Goal: Task Accomplishment & Management: Manage account settings

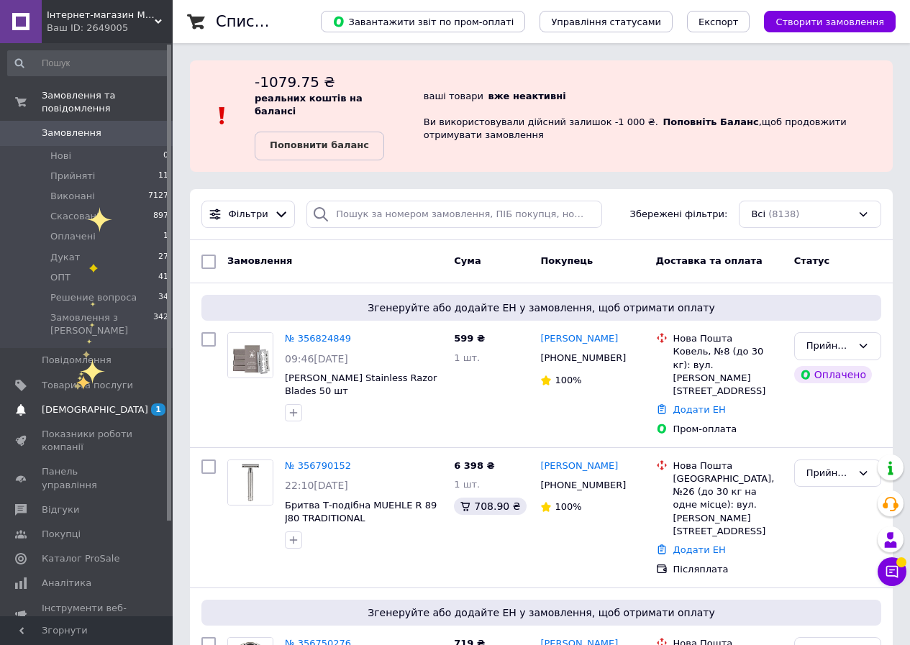
click at [74, 403] on span "[DEMOGRAPHIC_DATA]" at bounding box center [95, 409] width 106 height 13
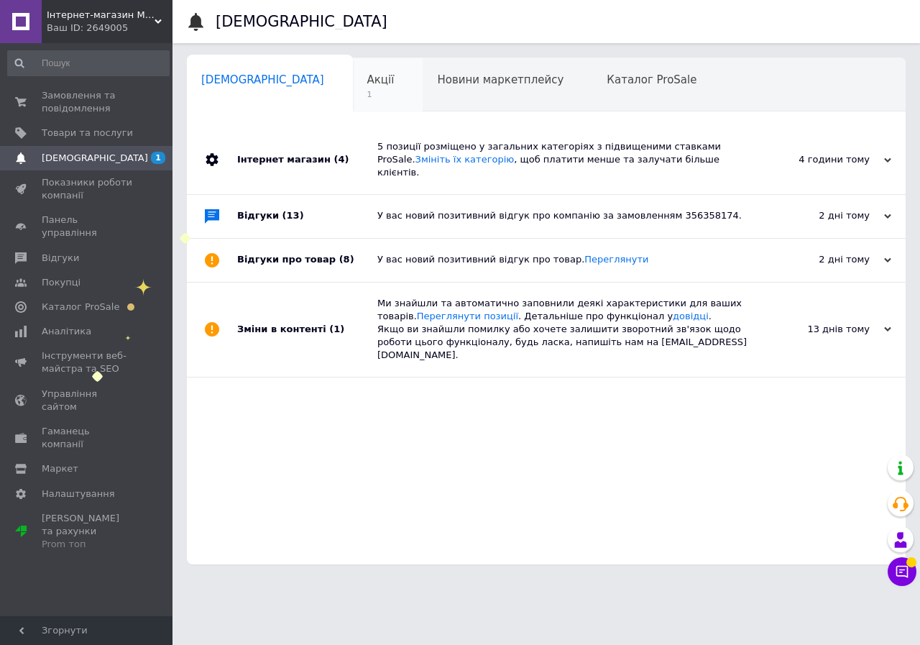
click at [367, 76] on span "Акції" at bounding box center [380, 79] width 27 height 13
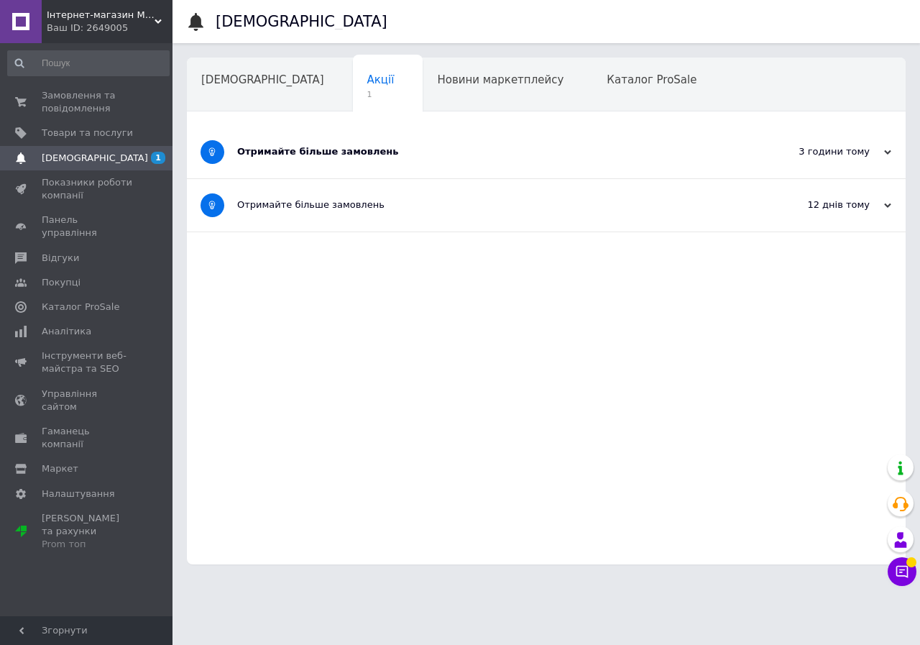
click at [293, 150] on div "Отримайте більше замовлень" at bounding box center [492, 151] width 511 height 13
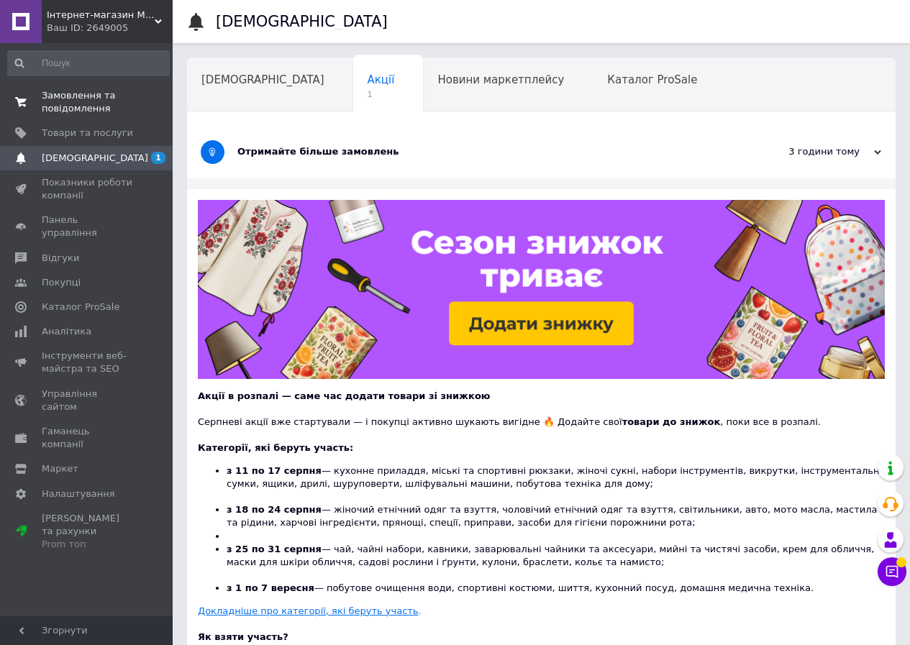
click at [73, 97] on span "Замовлення та повідомлення" at bounding box center [87, 102] width 91 height 26
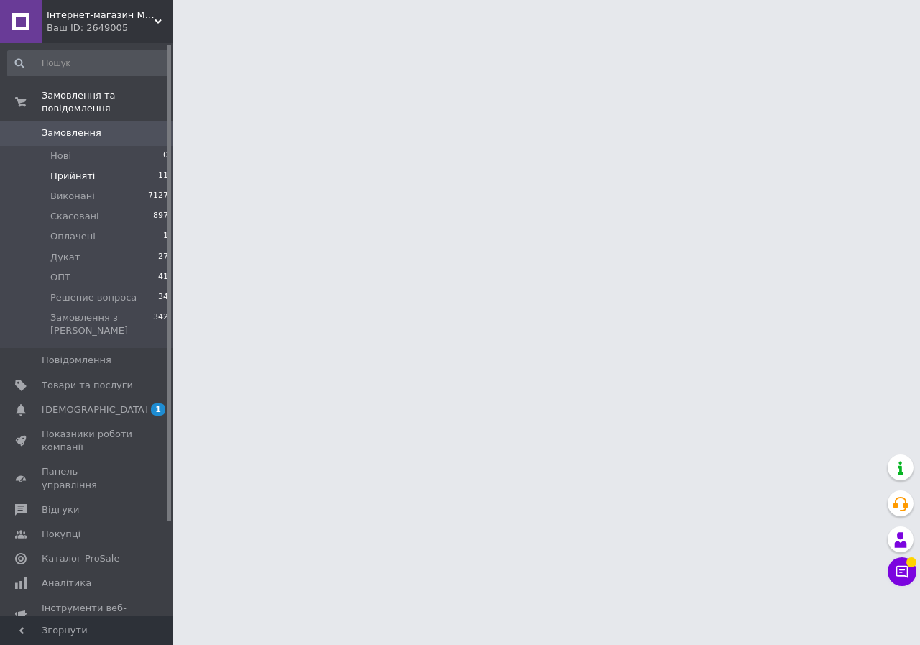
click at [70, 170] on span "Прийняті" at bounding box center [72, 176] width 45 height 13
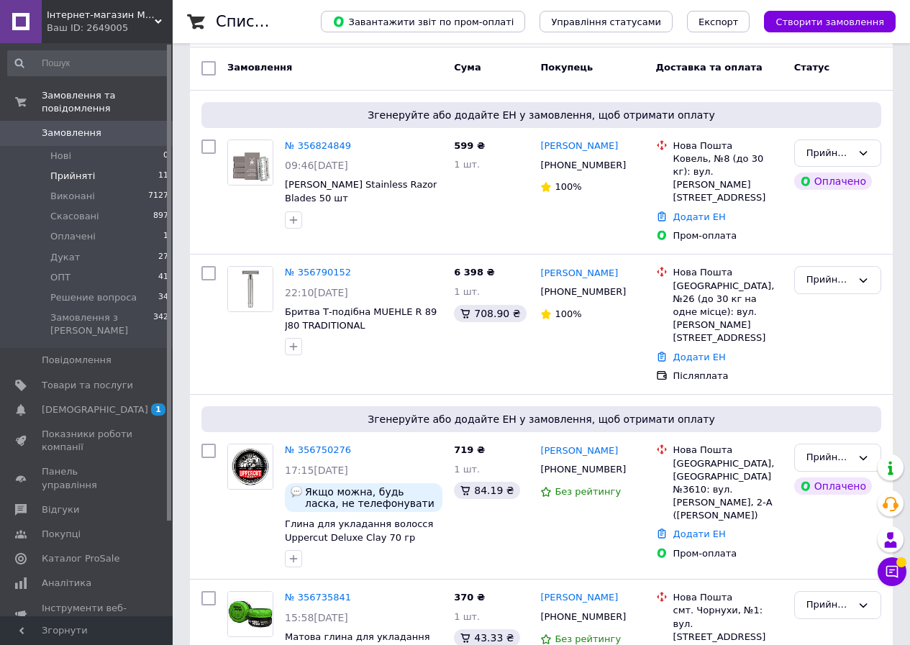
scroll to position [253, 0]
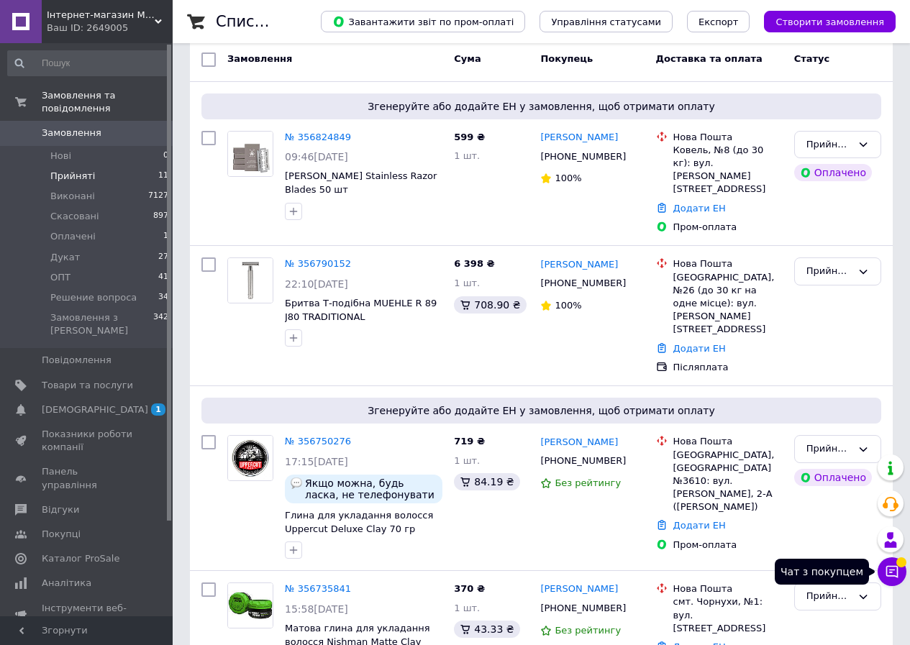
click at [897, 564] on span at bounding box center [901, 562] width 10 height 10
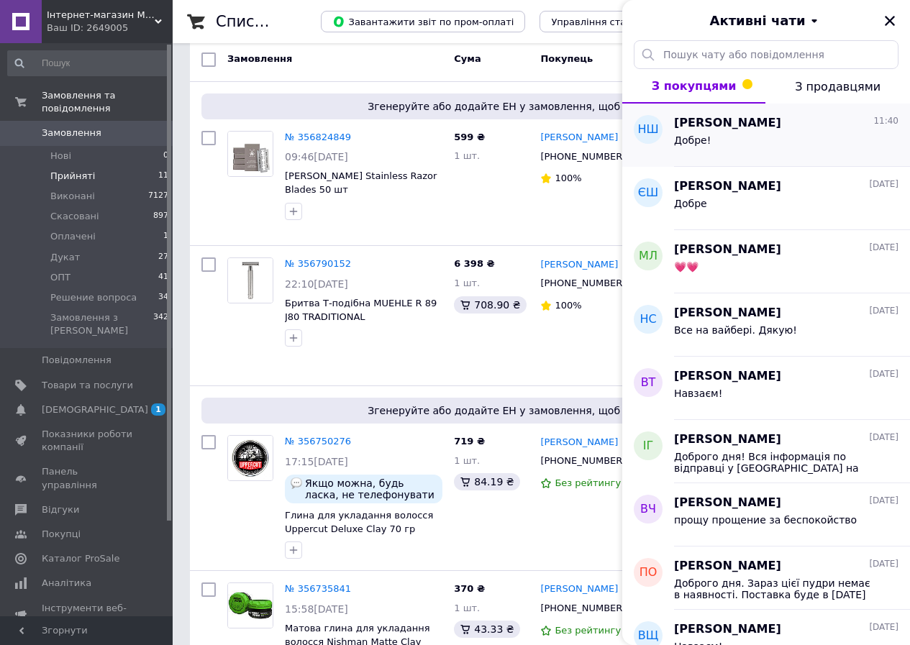
click at [729, 133] on div "Добре!" at bounding box center [786, 143] width 224 height 23
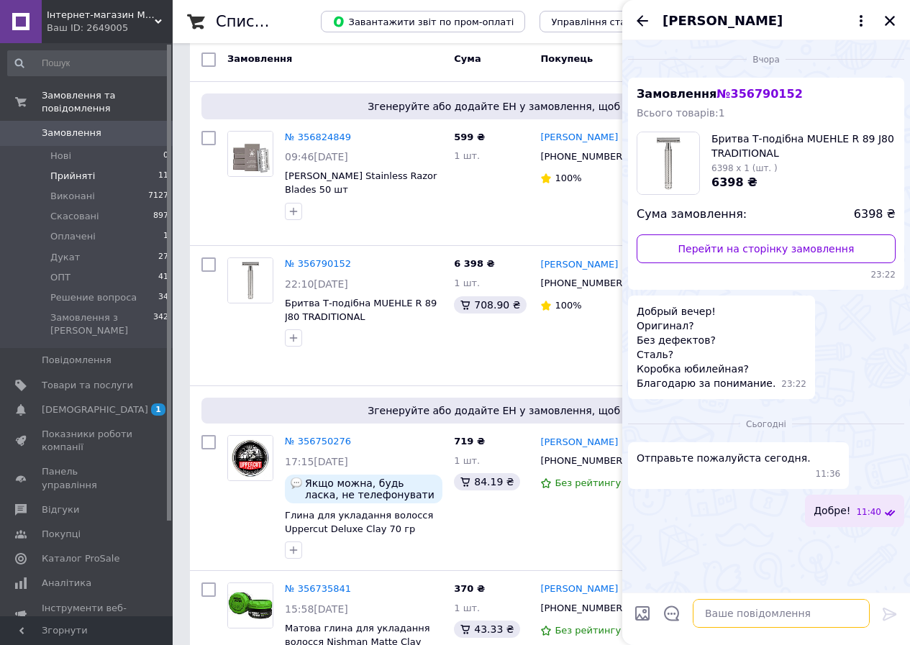
click at [736, 616] on textarea at bounding box center [781, 613] width 177 height 29
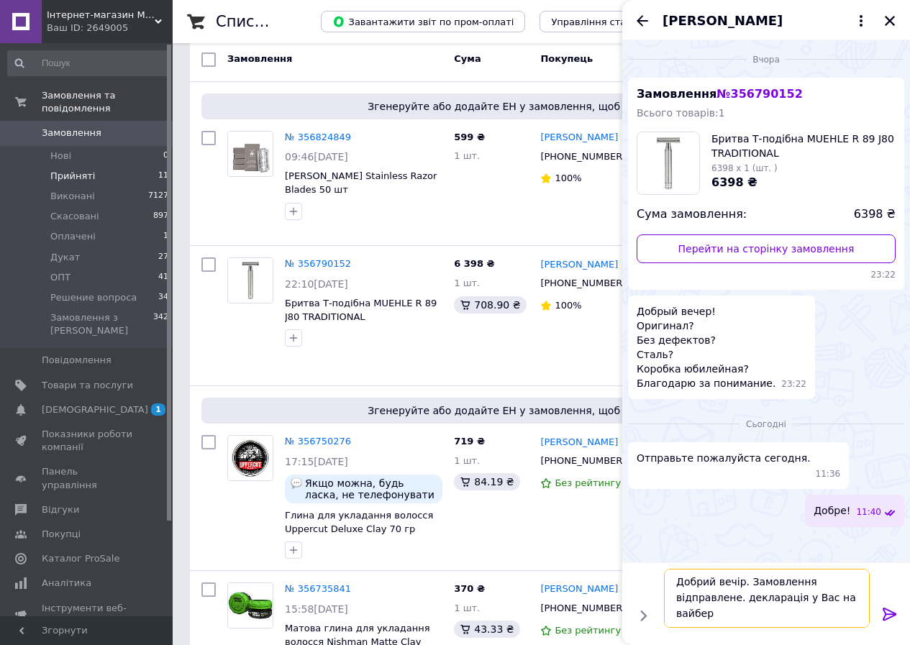
scroll to position [1, 0]
type textarea "Добрий вечір. Замовлення відправлене. декларація у Вас на вайбері."
click at [883, 609] on icon at bounding box center [889, 614] width 14 height 13
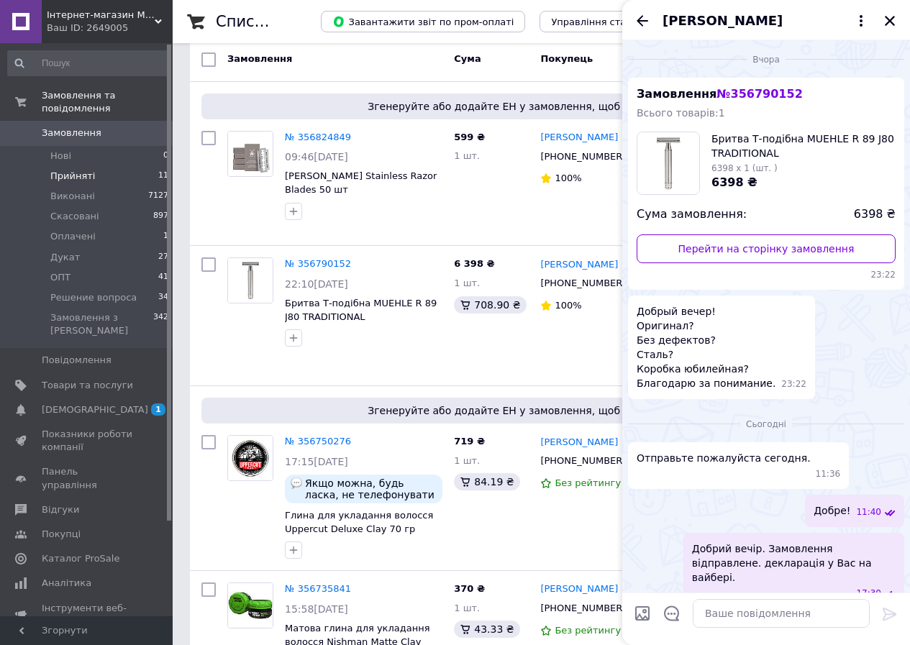
scroll to position [0, 0]
click at [889, 22] on icon "Закрити" at bounding box center [890, 21] width 10 height 10
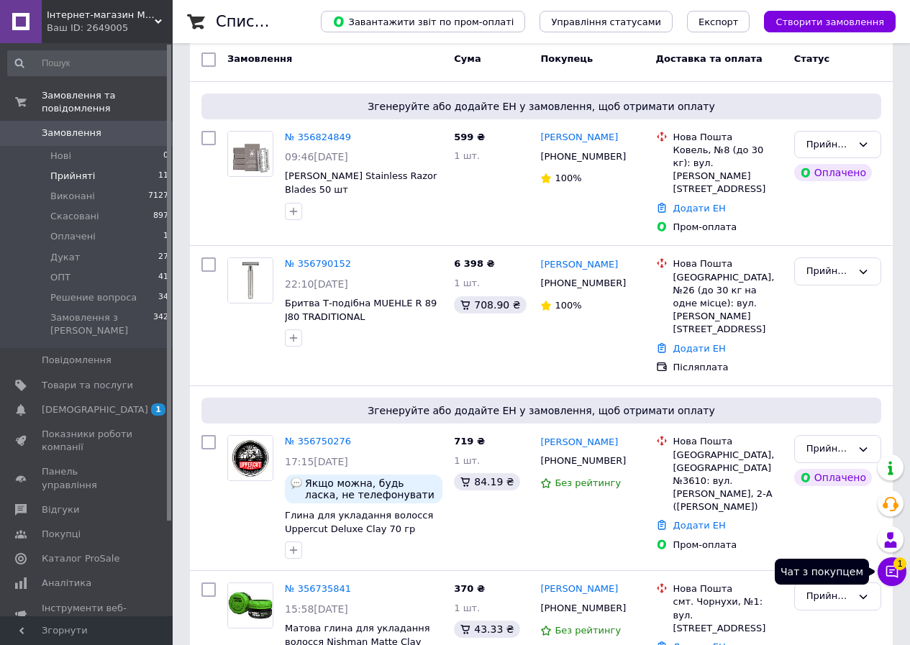
click at [889, 570] on icon at bounding box center [892, 572] width 12 height 12
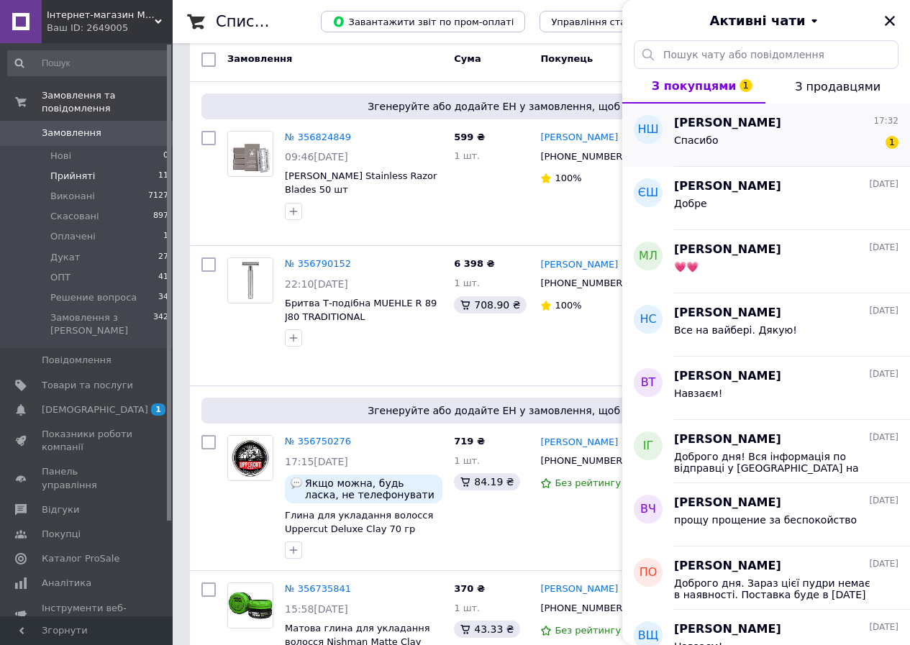
click at [792, 125] on div "Николай Шолох 17:32" at bounding box center [786, 123] width 224 height 17
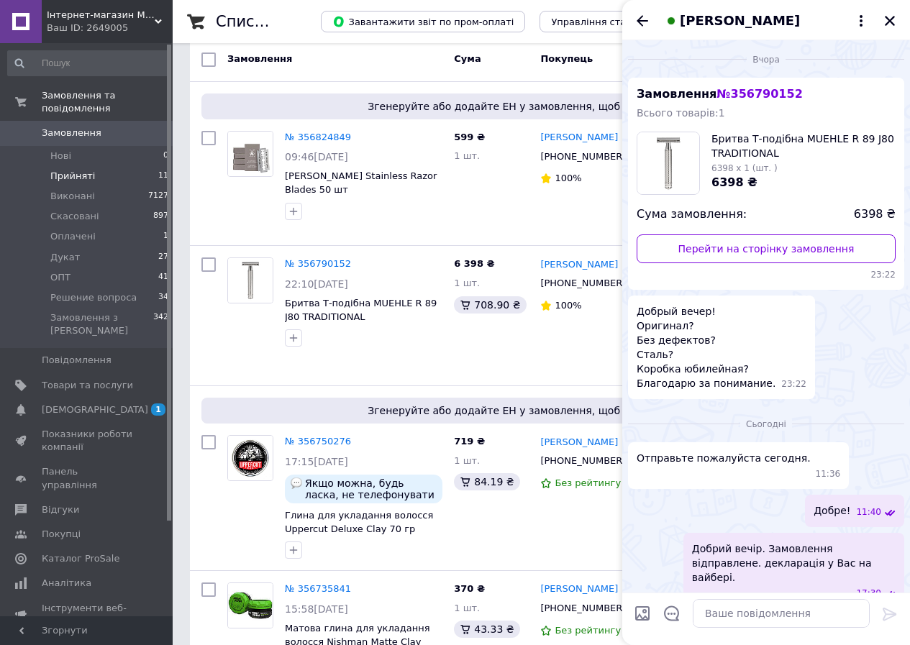
scroll to position [57, 0]
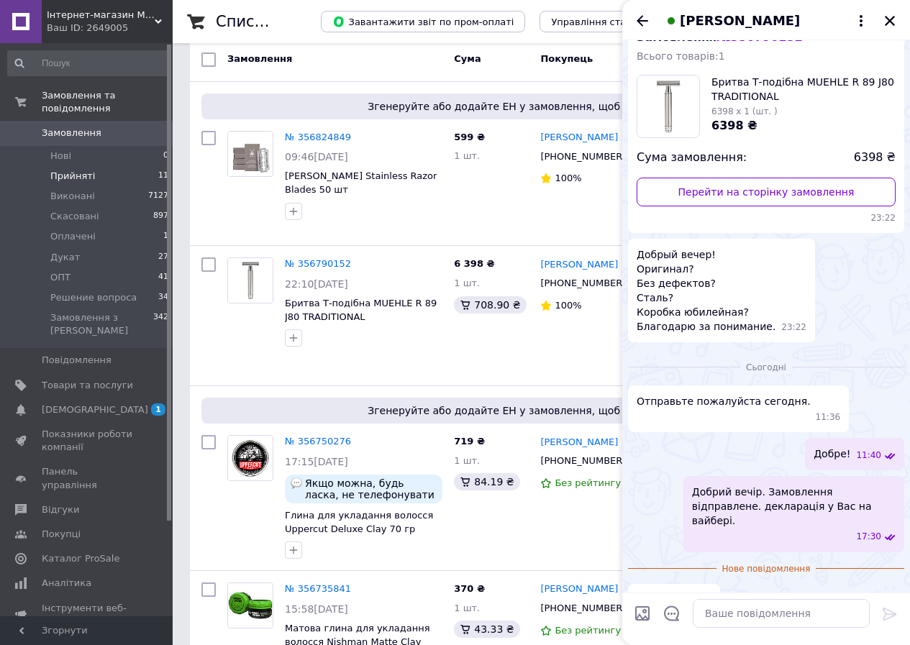
click at [643, 613] on input "Завантажити файли" at bounding box center [642, 613] width 17 height 17
click at [757, 614] on textarea at bounding box center [781, 613] width 177 height 29
click at [718, 584] on div "Спасибо 17:32" at bounding box center [766, 600] width 276 height 32
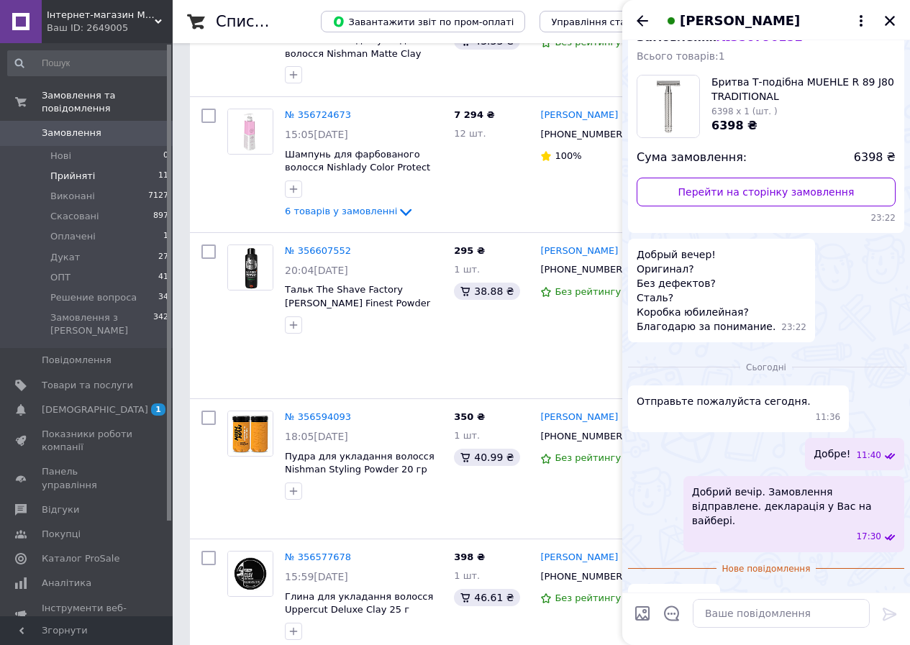
scroll to position [844, 0]
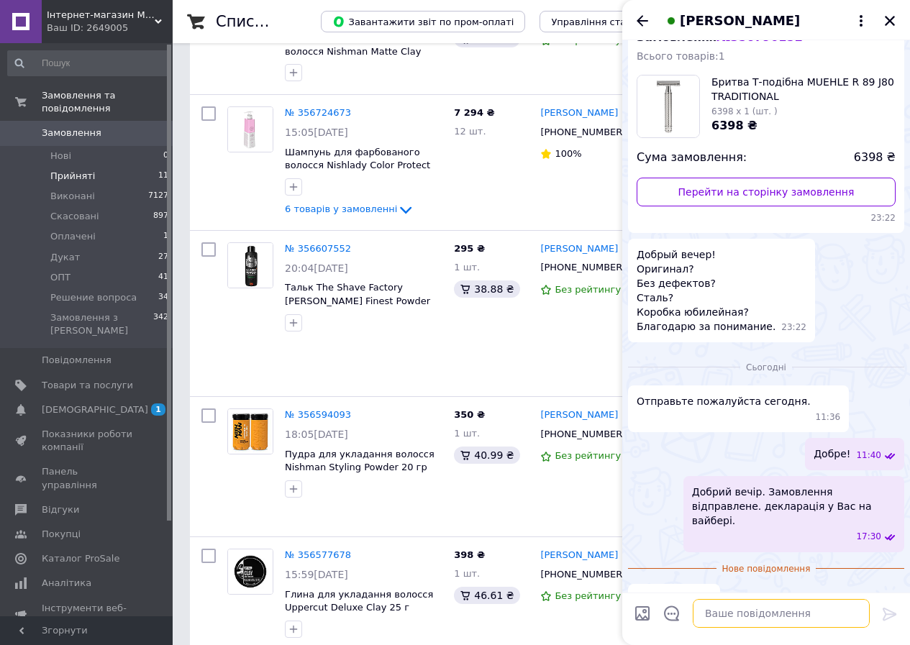
click at [718, 617] on textarea at bounding box center [781, 613] width 177 height 29
type textarea "Д"
click at [887, 21] on icon "Закрити" at bounding box center [889, 20] width 13 height 13
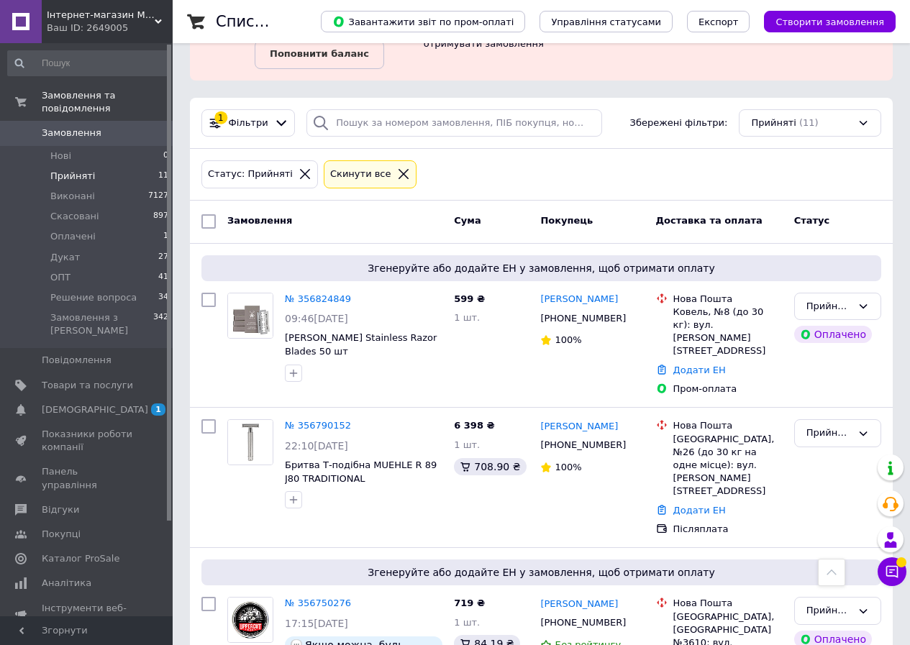
scroll to position [0, 0]
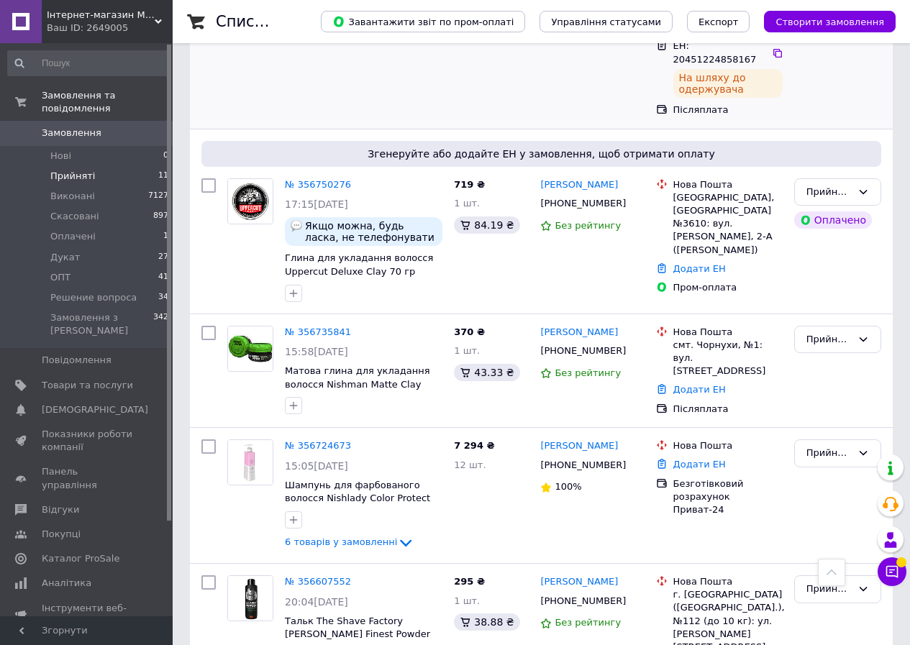
scroll to position [485, 0]
